Goal: Task Accomplishment & Management: Complete application form

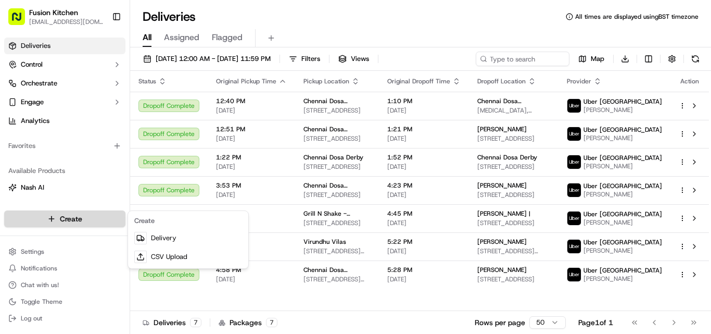
click at [63, 222] on html "Fusion Kitchen [EMAIL_ADDRESS][DOMAIN_NAME] Toggle Sidebar Deliveries Control O…" at bounding box center [355, 167] width 711 height 334
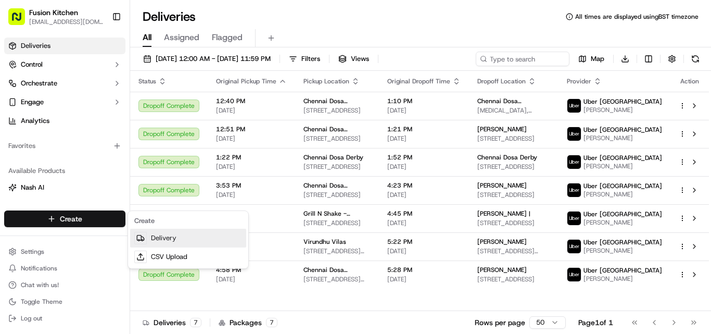
click at [152, 238] on link "Delivery" at bounding box center [188, 238] width 116 height 19
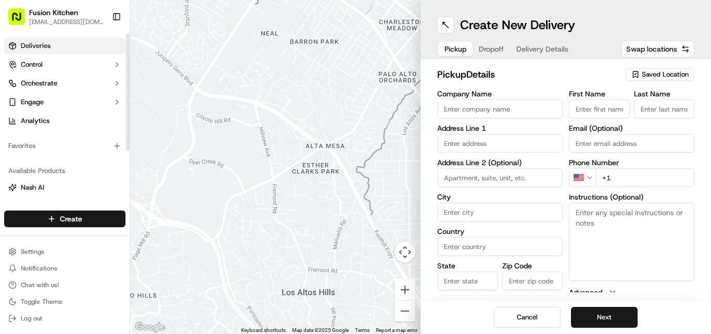
click at [64, 46] on link "Deliveries" at bounding box center [64, 45] width 121 height 17
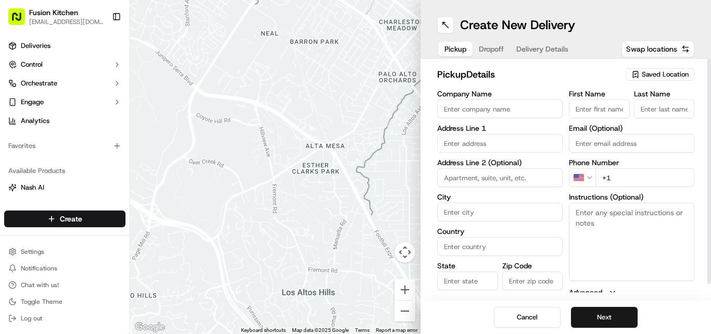
click at [597, 229] on textarea "Instructions (Optional)" at bounding box center [631, 242] width 125 height 78
paste textarea "128 London Road, Derby, London, DE1 2SR."
type textarea "128 London Road, Derby, London, DE1 2SR."
click at [485, 143] on input "text" at bounding box center [499, 143] width 125 height 19
paste input "128 London Road, Derby, London, DE1 2SR."
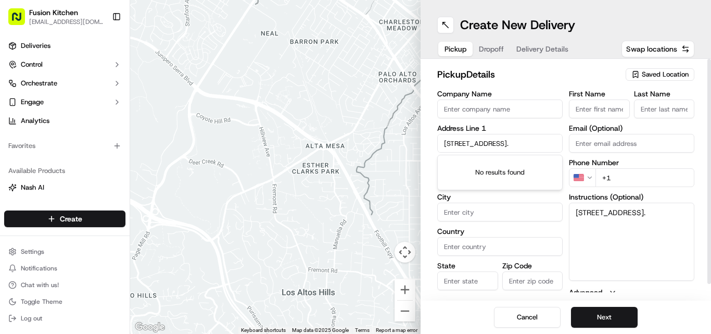
scroll to position [0, 25]
click at [512, 167] on div "128 London Road, Derby DE1 2SR, UK" at bounding box center [500, 165] width 120 height 16
type input "[STREET_ADDRESS]"
type input "Derby"
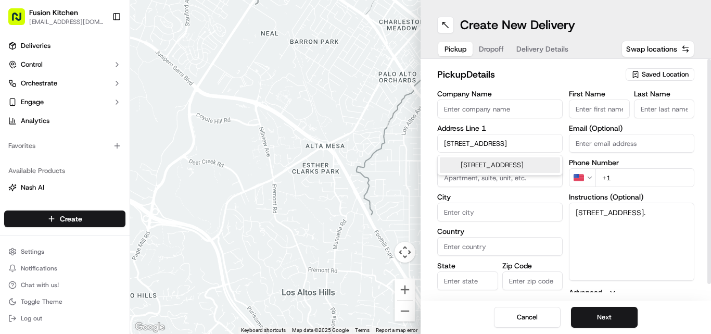
type input "United Kingdom"
type input "England"
type input "DE1 2SR"
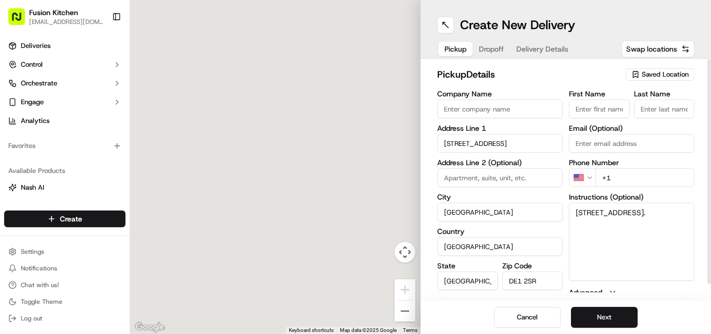
type input "128 London Road"
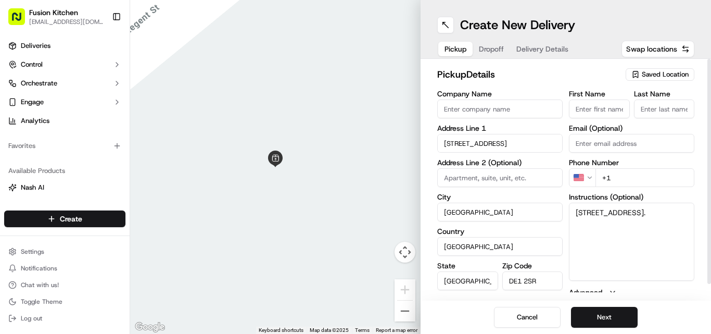
click at [587, 181] on html "Fusion Kitchen hari@fusionpos.uk Toggle Sidebar Deliveries Control Orchestrate …" at bounding box center [355, 167] width 711 height 334
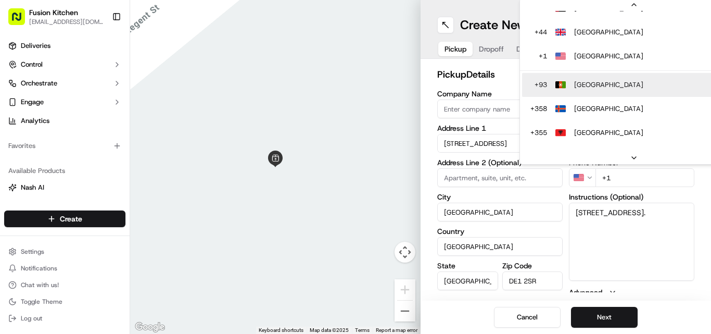
scroll to position [76, 0]
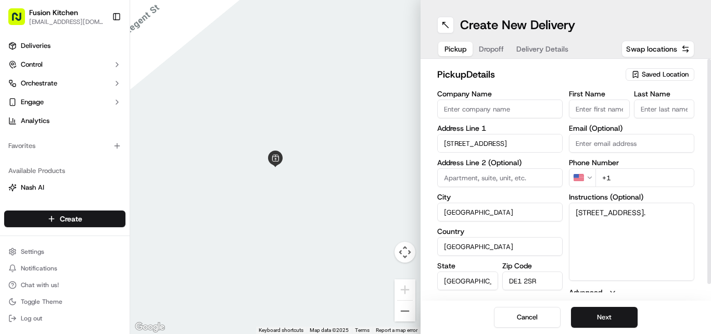
click at [592, 178] on html "Fusion Kitchen hari@fusionpos.uk Toggle Sidebar Deliveries Control Orchestrate …" at bounding box center [355, 167] width 711 height 334
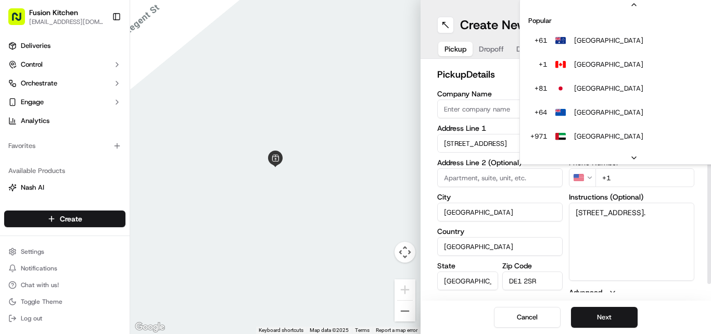
scroll to position [45, 0]
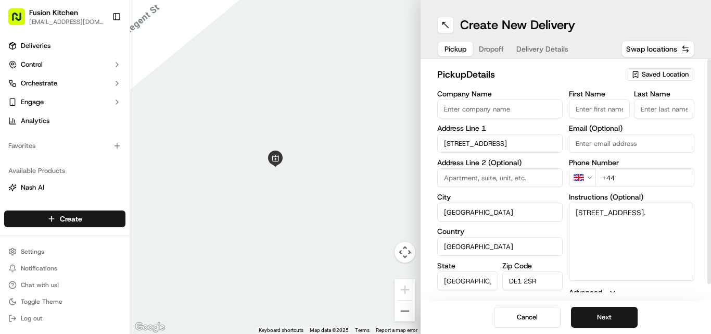
click at [641, 181] on input "+44" at bounding box center [645, 177] width 99 height 19
paste input "1332 292222"
type input "+44 1332 292222"
click at [472, 114] on input "Company Name" at bounding box center [499, 108] width 125 height 19
paste input "Chennai Dosa"
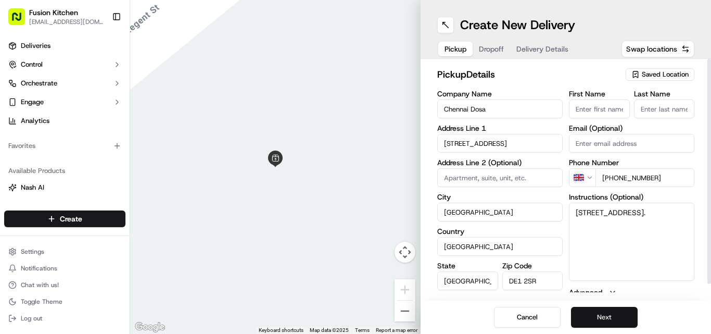
type input "Chennai Dosa"
click at [605, 315] on button "Next" at bounding box center [604, 317] width 67 height 21
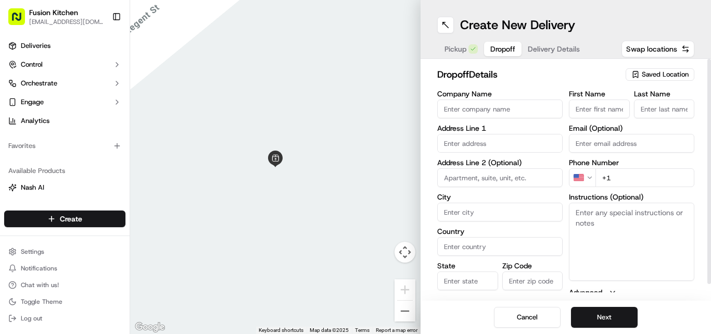
drag, startPoint x: 562, startPoint y: 266, endPoint x: 604, endPoint y: 244, distance: 47.1
click at [562, 266] on label "Zip Code" at bounding box center [533, 265] width 61 height 7
click at [562, 271] on input "Zip Code" at bounding box center [533, 280] width 61 height 19
click at [608, 238] on textarea "Instructions (Optional)" at bounding box center [631, 242] width 125 height 78
paste textarea "Molly Dziunka | 07763451844 14, Heath Avenue, Littleover, DE23 6DJ"
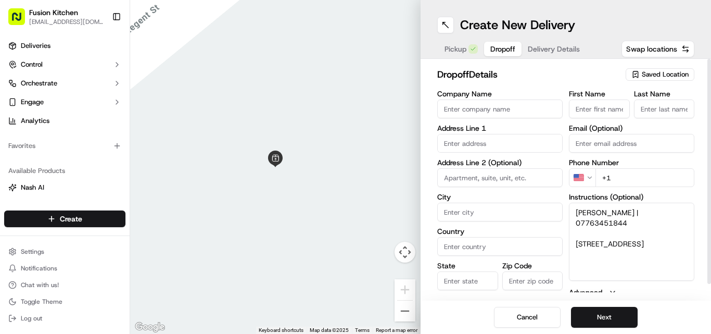
drag, startPoint x: 648, startPoint y: 246, endPoint x: 587, endPoint y: 231, distance: 63.2
click at [565, 232] on div "Company Name Address Line 1 Address Line 2 (Optional) City Country State Zip Co…" at bounding box center [565, 199] width 257 height 219
type textarea "Molly Dziunka | 07763451844 14, Heath Avenue, Littleover, DE23 6DJ"
click at [477, 141] on input "text" at bounding box center [499, 143] width 125 height 19
paste input "14, Heath Avenue, Littleover, DE23 6DJ"
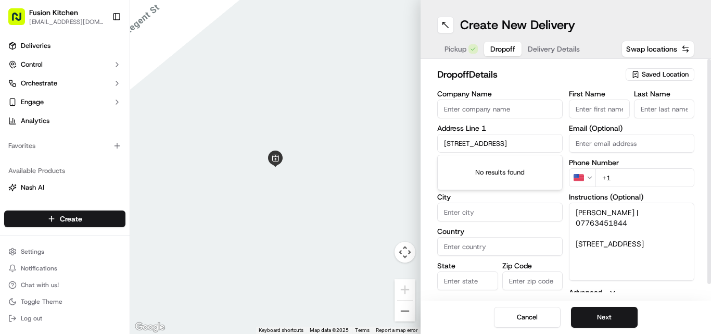
scroll to position [0, 9]
click at [507, 168] on div "14 Heath Avenue, Littleover, Derby DE23 6DJ, UK" at bounding box center [500, 165] width 120 height 16
type input "[STREET_ADDRESS]"
type input "Littleover"
type input "United Kingdom"
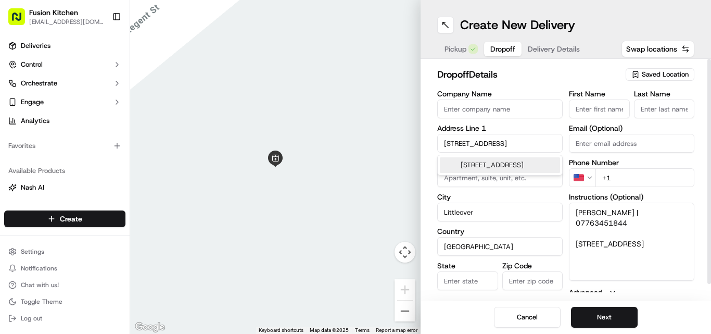
type input "England"
type input "DE23 6DJ"
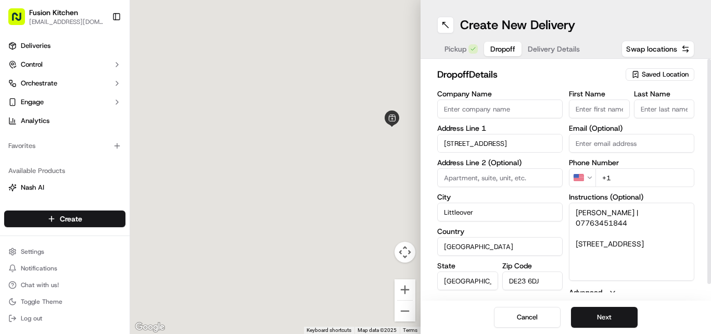
type input "14 Heath Avenue"
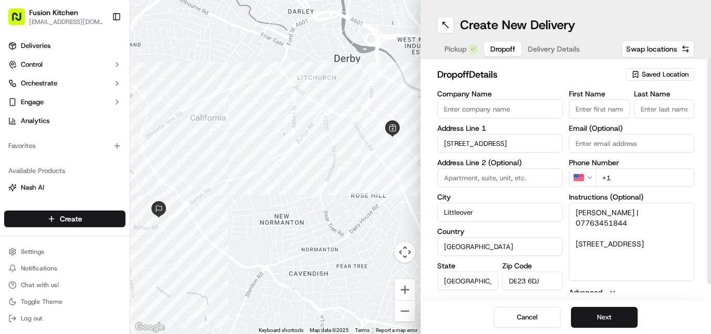
drag, startPoint x: 622, startPoint y: 215, endPoint x: 566, endPoint y: 215, distance: 55.7
click at [566, 215] on div "Company Name Address Line 1 14 Heath Avenue Address Line 2 (Optional) City Litt…" at bounding box center [565, 199] width 257 height 219
click at [588, 110] on input "First Name" at bounding box center [599, 108] width 61 height 19
paste input "[PERSON_NAME]"
drag, startPoint x: 612, startPoint y: 109, endPoint x: 595, endPoint y: 109, distance: 17.7
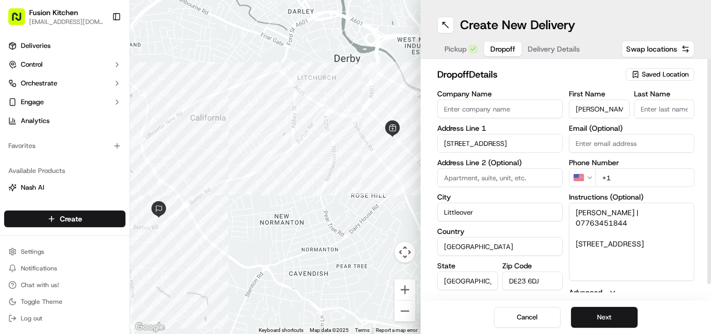
click at [595, 109] on input "[PERSON_NAME]" at bounding box center [599, 108] width 61 height 19
type input "Molly"
click at [674, 107] on input "Last Name" at bounding box center [664, 108] width 61 height 19
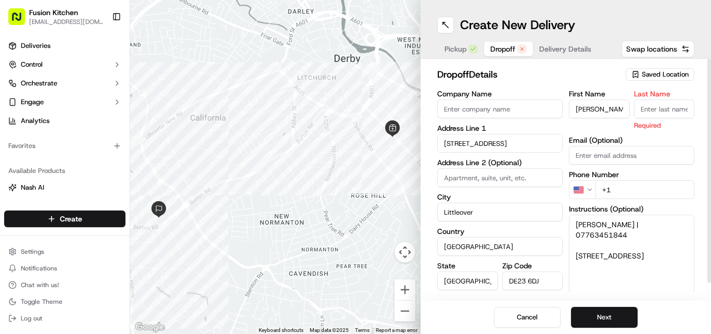
paste input "Dziunka"
type input "Dziunka"
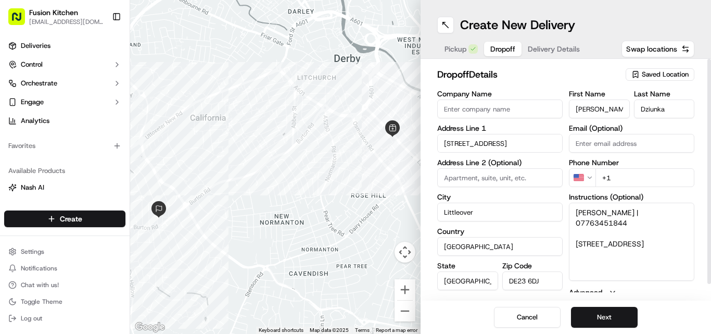
drag, startPoint x: 683, startPoint y: 224, endPoint x: 629, endPoint y: 214, distance: 55.1
click at [627, 216] on textarea "Molly Dziunka | 07763451844 14, Heath Avenue, Littleover, DE23 6DJ" at bounding box center [631, 242] width 125 height 78
click at [587, 174] on html "Fusion Kitchen hari@fusionpos.uk Toggle Sidebar Deliveries Control Orchestrate …" at bounding box center [355, 167] width 711 height 334
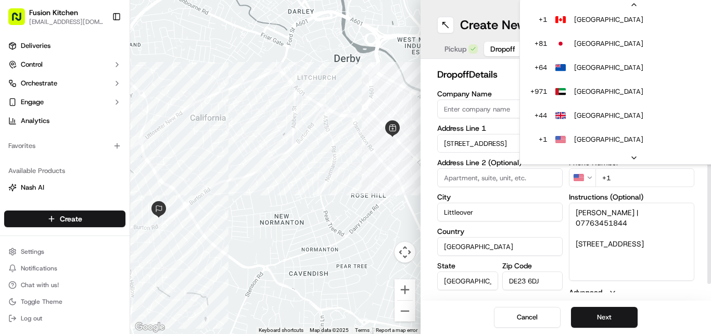
scroll to position [69, 0]
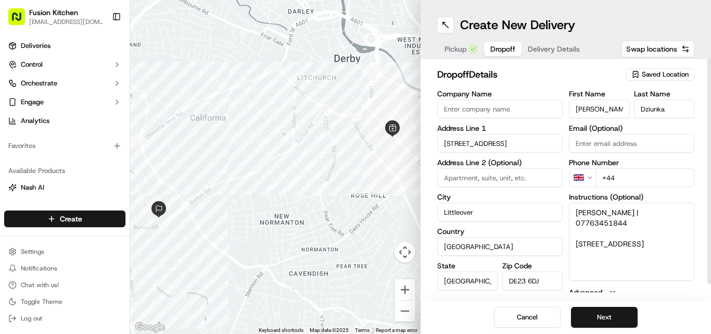
click at [645, 180] on input "+44" at bounding box center [645, 177] width 99 height 19
paste input "07763 451844"
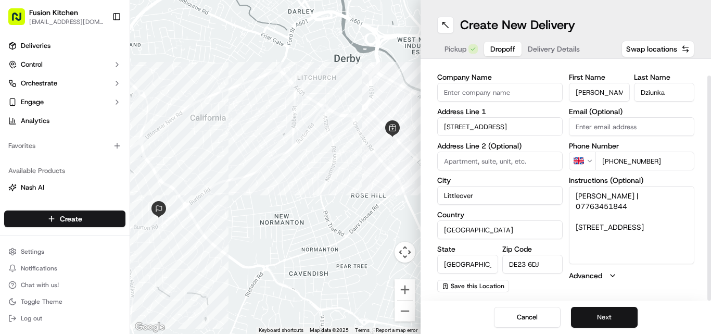
type input "+44 07763 451844"
click at [608, 317] on button "Next" at bounding box center [604, 317] width 67 height 21
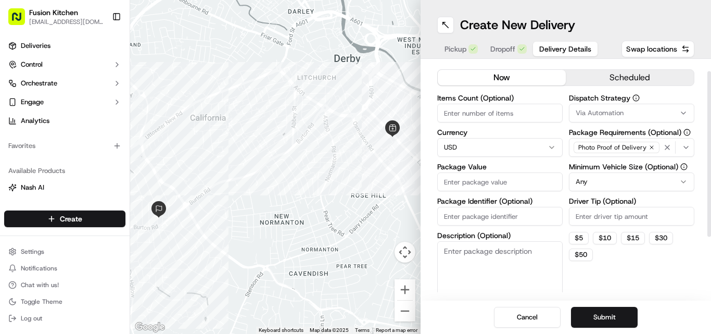
click at [520, 146] on html "Fusion Kitchen hari@fusionpos.uk Toggle Sidebar Deliveries Control Orchestrate …" at bounding box center [355, 167] width 711 height 334
click at [491, 184] on input "Package Value" at bounding box center [499, 181] width 125 height 19
paste input "18.33"
type input "18.33"
click at [611, 312] on button "Submit" at bounding box center [604, 317] width 67 height 21
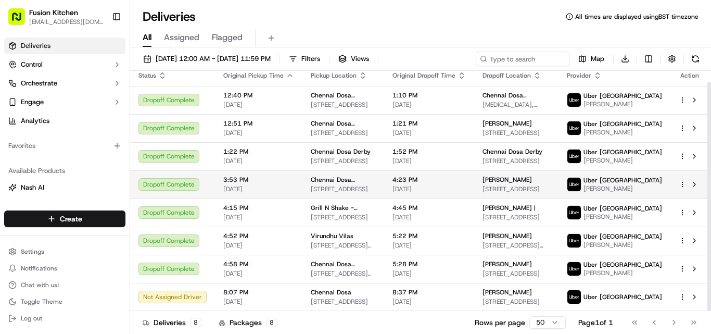
scroll to position [11, 0]
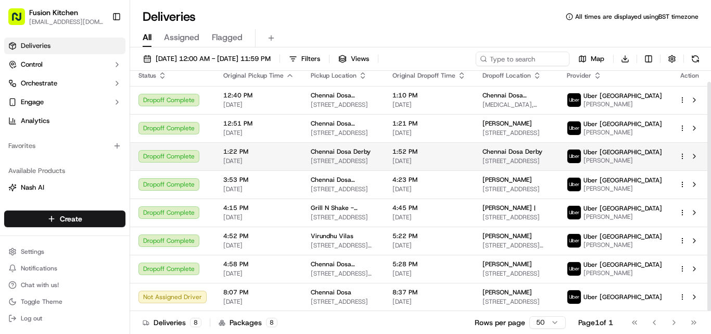
scroll to position [11, 0]
